Goal: Transaction & Acquisition: Purchase product/service

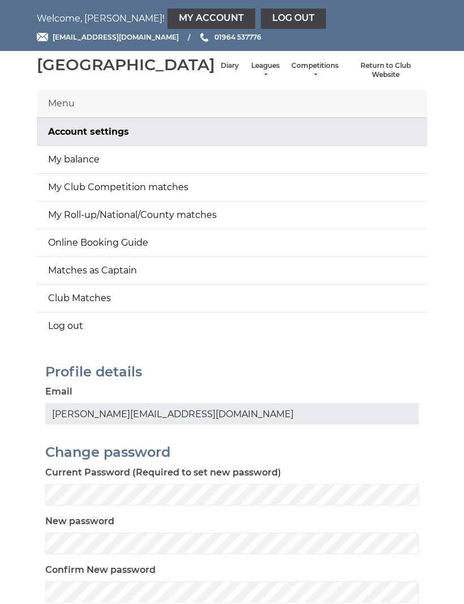
click at [168, 18] on link "My Account" at bounding box center [212, 18] width 88 height 20
click at [85, 173] on link "My balance" at bounding box center [232, 159] width 390 height 27
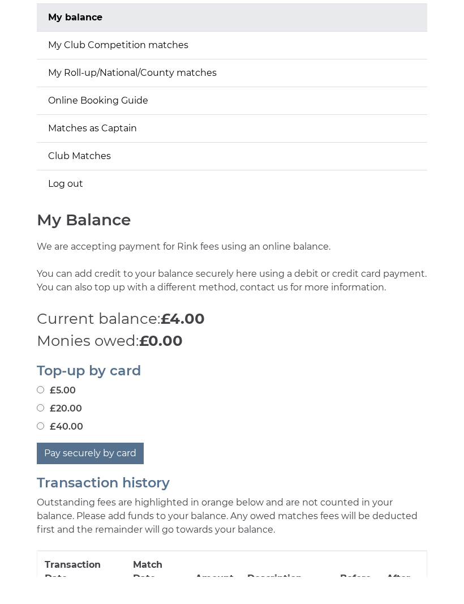
scroll to position [115, 0]
click at [43, 449] on input "£40.00" at bounding box center [40, 452] width 7 height 7
radio input "true"
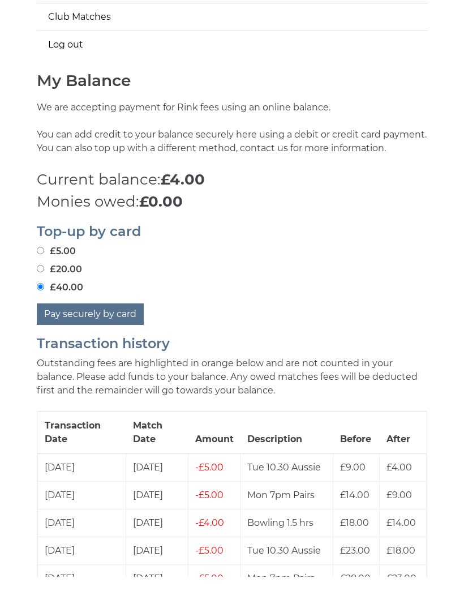
scroll to position [256, 0]
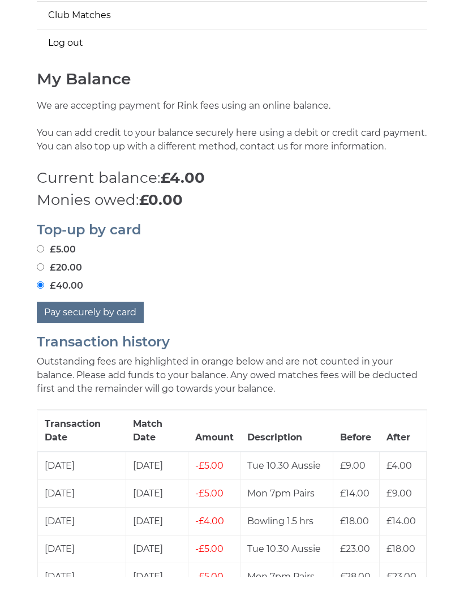
click at [110, 329] on button "Pay securely by card" at bounding box center [90, 340] width 107 height 22
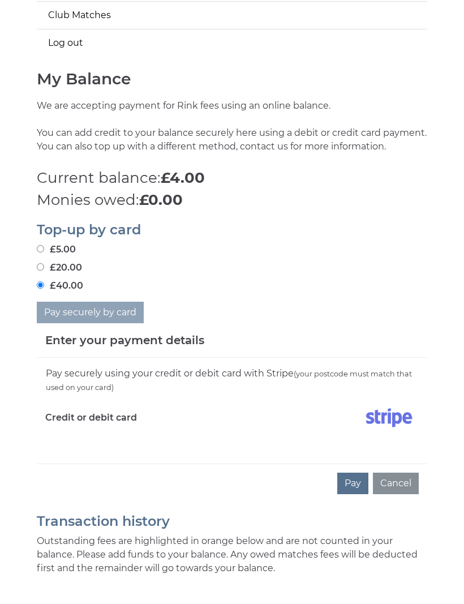
scroll to position [324, 0]
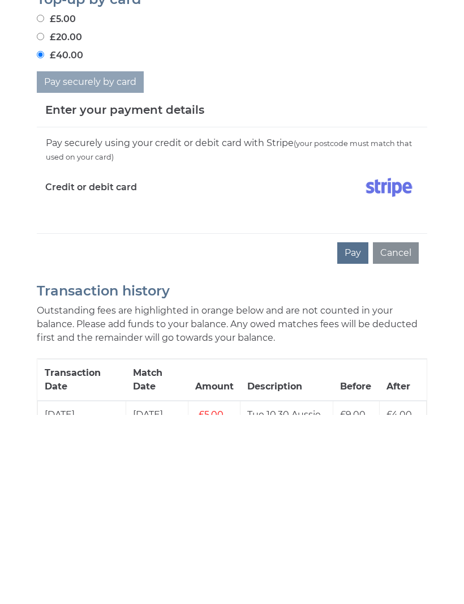
click at [415, 316] on div "Pay securely using your credit or debit card with Stripe (your postcode must ma…" at bounding box center [232, 369] width 390 height 106
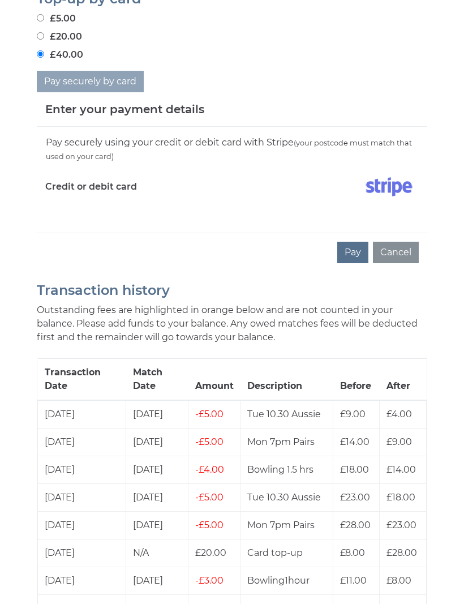
scroll to position [513, 0]
click at [350, 264] on button "Pay" at bounding box center [352, 253] width 31 height 22
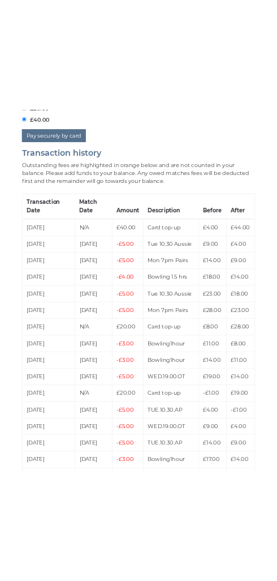
scroll to position [610, 0]
